Goal: Task Accomplishment & Management: Complete application form

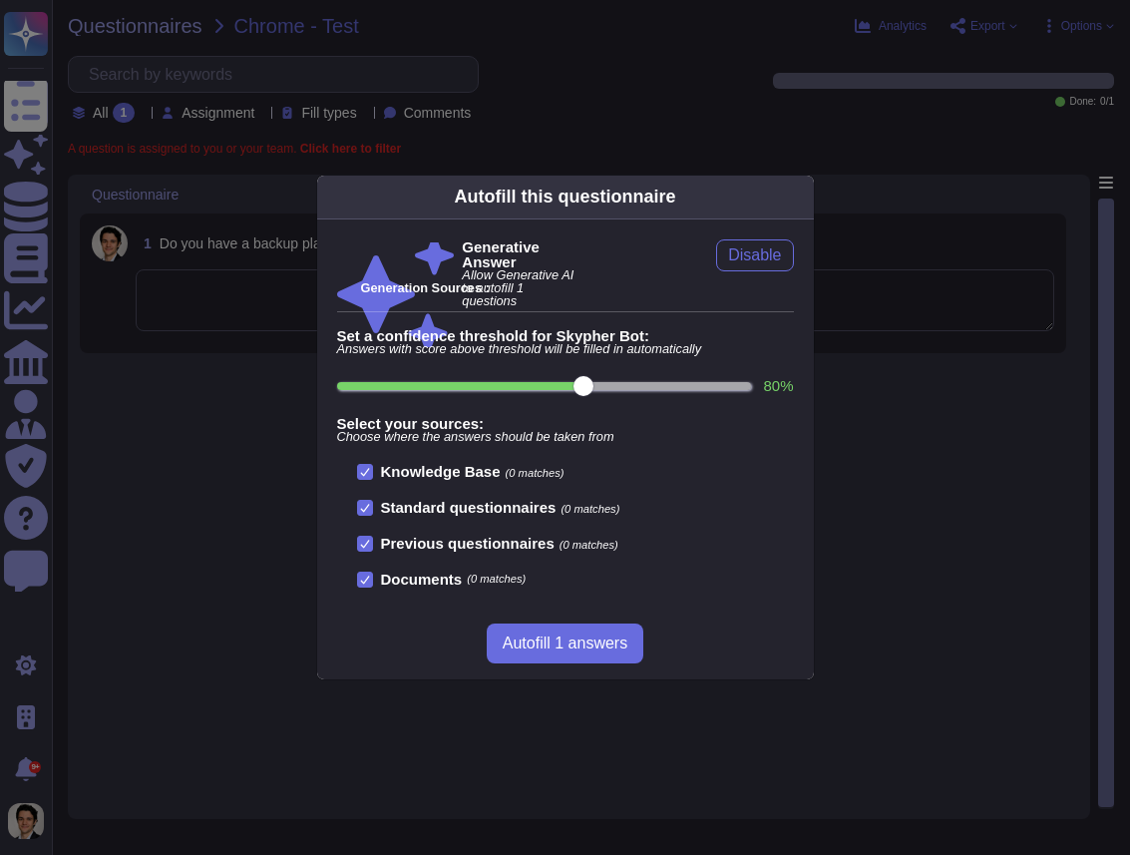
click at [844, 122] on div "Autofill this questionnaire Generative Answer Allow Generative AI to autofill 1…" at bounding box center [565, 427] width 1130 height 855
